Goal: Check status

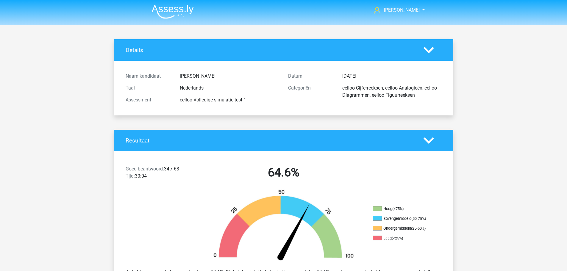
click at [431, 47] on icon at bounding box center [429, 50] width 10 height 10
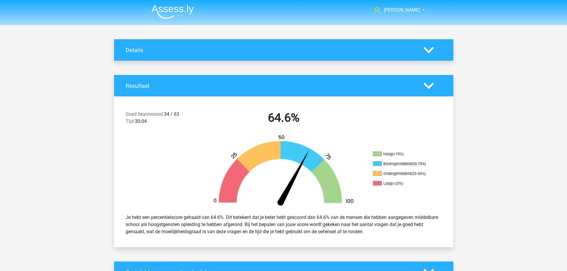
click at [429, 90] on icon at bounding box center [429, 86] width 10 height 10
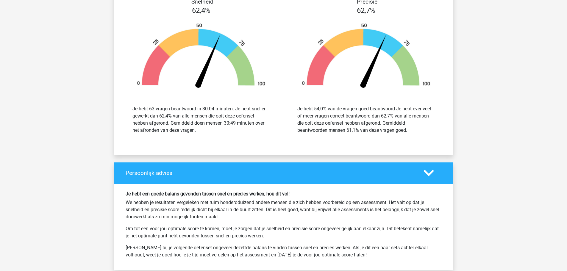
scroll to position [2106, 0]
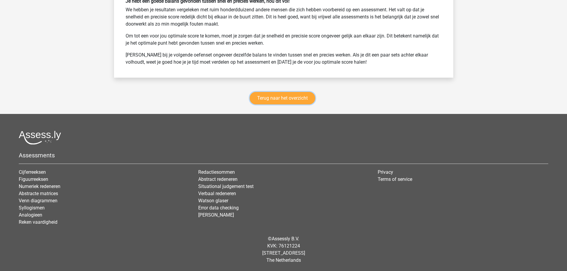
click at [281, 96] on link "Terug naar het overzicht" at bounding box center [282, 98] width 65 height 13
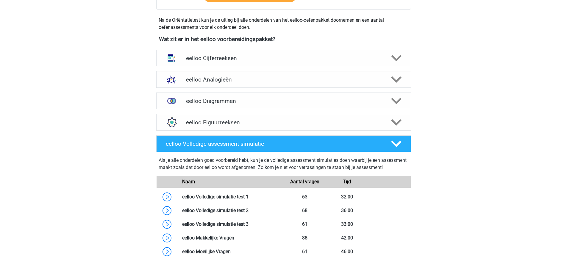
scroll to position [208, 0]
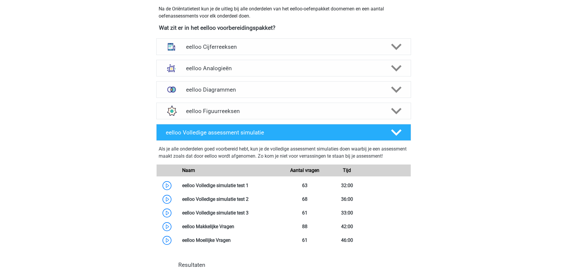
click at [258, 90] on h4 "eelloo Diagrammen" at bounding box center [283, 89] width 195 height 7
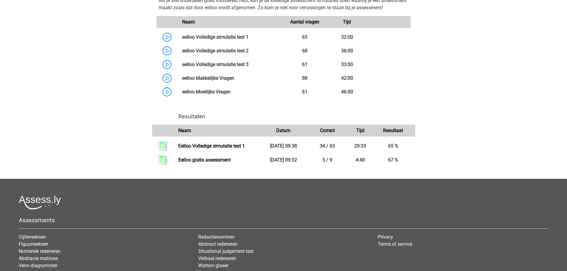
scroll to position [625, 0]
